Goal: Task Accomplishment & Management: Complete application form

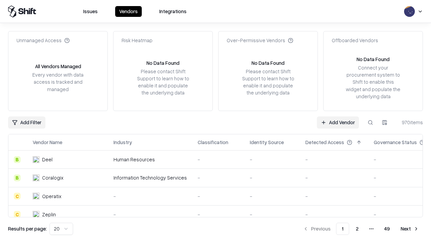
click at [338, 122] on link "Add Vendor" at bounding box center [338, 122] width 42 height 12
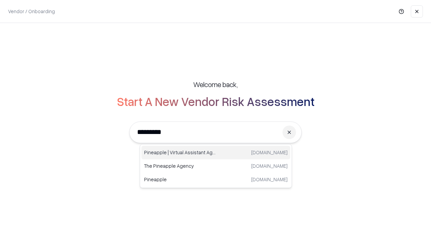
click at [216, 152] on div "Pineapple | Virtual Assistant Agency [DOMAIN_NAME]" at bounding box center [216, 152] width 149 height 13
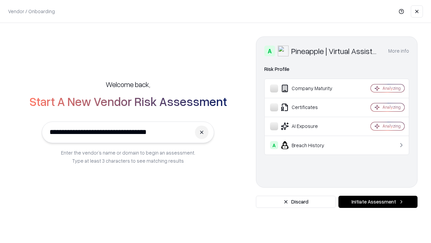
type input "**********"
click at [378, 202] on button "Initiate Assessment" at bounding box center [378, 201] width 79 height 12
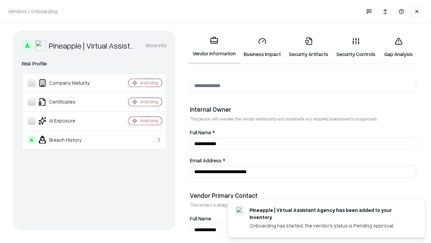
scroll to position [349, 0]
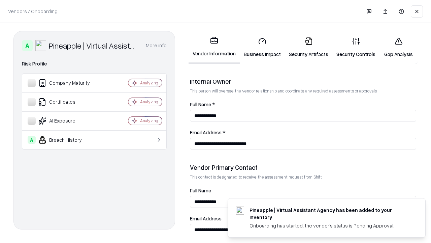
click at [309, 47] on link "Security Artifacts" at bounding box center [309, 47] width 48 height 31
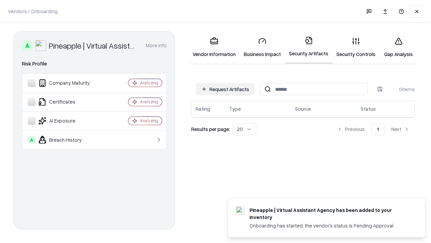
click at [225, 89] on button "Request Artifacts" at bounding box center [225, 89] width 59 height 12
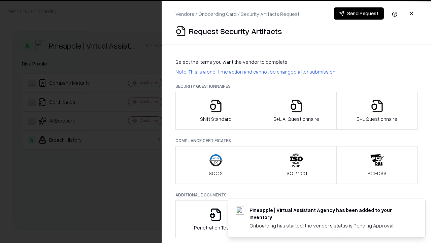
click at [377, 111] on icon "button" at bounding box center [377, 105] width 13 height 13
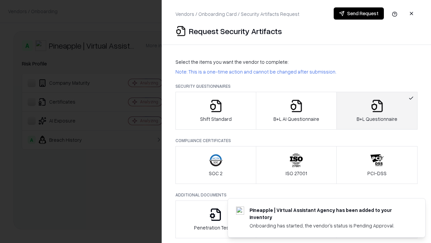
click at [296, 111] on icon "button" at bounding box center [296, 105] width 13 height 13
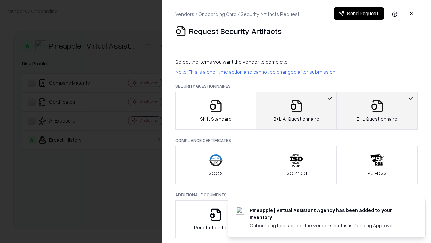
click at [359, 13] on button "Send Request" at bounding box center [359, 13] width 50 height 12
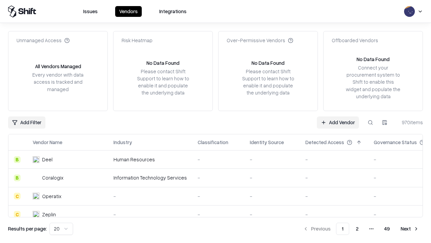
click at [371, 122] on button at bounding box center [371, 122] width 12 height 12
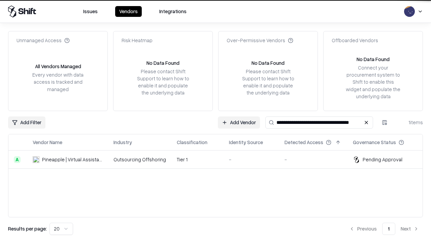
type input "**********"
click at [220, 159] on td "Tier 1" at bounding box center [198, 159] width 52 height 18
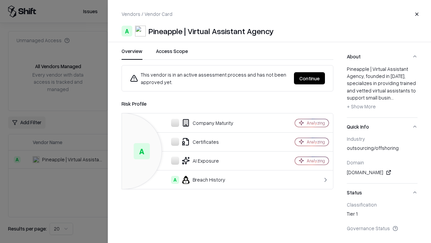
click at [310, 78] on button "Continue" at bounding box center [309, 78] width 31 height 12
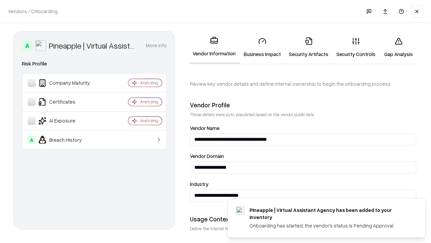
click at [309, 47] on link "Security Artifacts" at bounding box center [309, 47] width 48 height 31
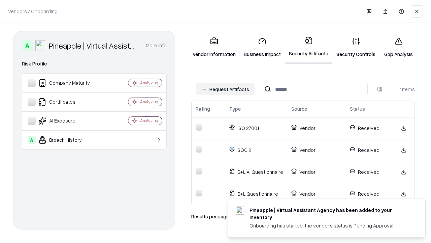
click at [399, 47] on link "Gap Analysis" at bounding box center [399, 47] width 38 height 31
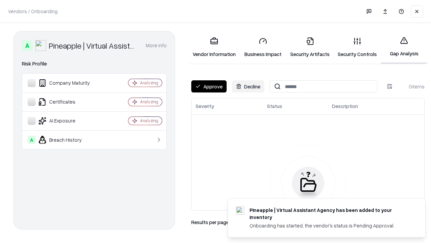
click at [209, 86] on button "Approve" at bounding box center [208, 86] width 35 height 12
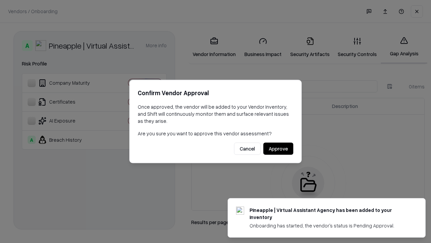
click at [278, 148] on button "Approve" at bounding box center [279, 149] width 30 height 12
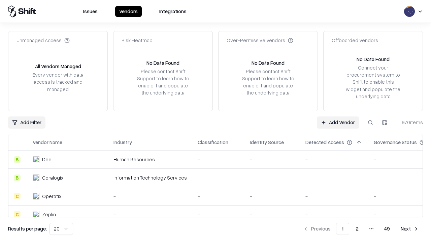
type input "**********"
click at [338, 122] on link "Add Vendor" at bounding box center [338, 122] width 42 height 12
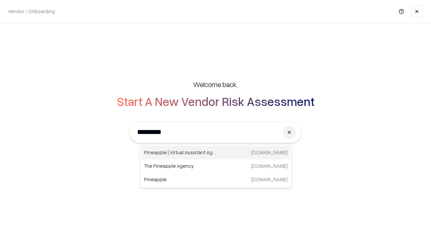
click at [216, 152] on div "Pineapple | Virtual Assistant Agency [DOMAIN_NAME]" at bounding box center [216, 152] width 149 height 13
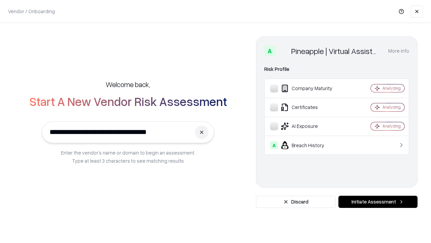
type input "**********"
click at [378, 202] on button "Initiate Assessment" at bounding box center [378, 201] width 79 height 12
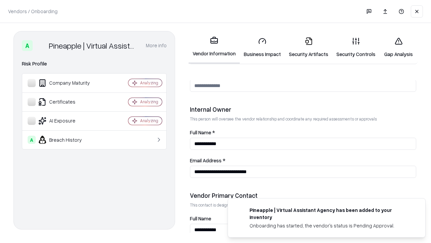
scroll to position [349, 0]
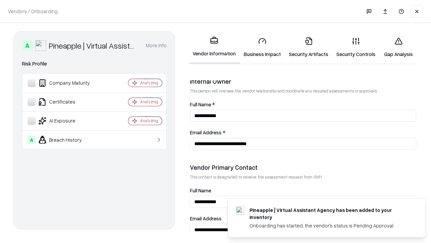
click at [399, 47] on link "Gap Analysis" at bounding box center [399, 47] width 38 height 31
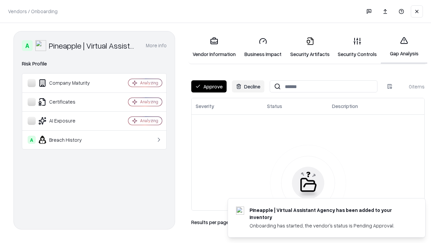
click at [209, 86] on button "Approve" at bounding box center [208, 86] width 35 height 12
